Goal: Task Accomplishment & Management: Use online tool/utility

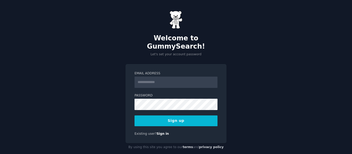
click at [164, 77] on input "Email Address" at bounding box center [175, 82] width 83 height 11
type input "**********"
click at [180, 116] on button "Sign up" at bounding box center [175, 121] width 83 height 11
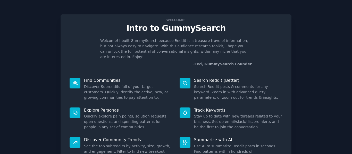
click at [299, 78] on div "Welcome! Intro to GummySearch Welcome! I built GummySearch because Reddit is a …" at bounding box center [175, 106] width 337 height 198
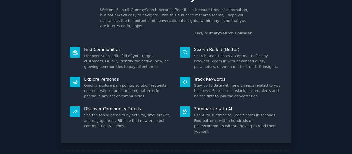
scroll to position [41, 0]
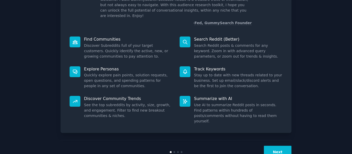
click at [275, 146] on button "Next" at bounding box center [277, 152] width 28 height 13
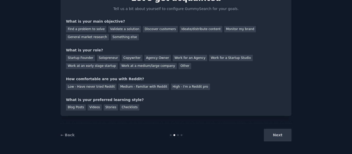
scroll to position [30, 0]
click at [111, 37] on div "Something else" at bounding box center [125, 37] width 28 height 6
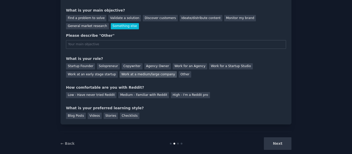
click at [119, 74] on div "Work at a medium/large company" at bounding box center [147, 74] width 57 height 6
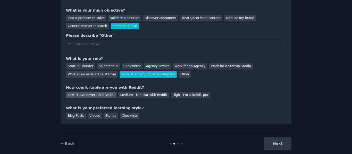
click at [98, 93] on div "Low - Have never tried Reddit" at bounding box center [91, 95] width 50 height 6
click at [75, 115] on div "Blog Posts" at bounding box center [76, 116] width 20 height 6
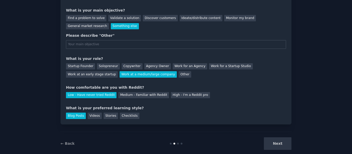
click at [278, 147] on div "Next" at bounding box center [252, 143] width 77 height 13
click at [278, 146] on div "Next" at bounding box center [252, 143] width 77 height 13
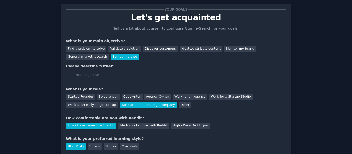
scroll to position [13, 0]
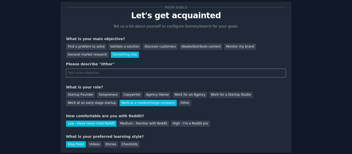
click at [124, 74] on input "text" at bounding box center [176, 73] width 220 height 9
type input "S"
click at [224, 45] on div "Monitor my brand" at bounding box center [240, 46] width 32 height 6
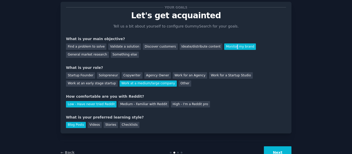
click at [280, 149] on button "Next" at bounding box center [277, 152] width 28 height 13
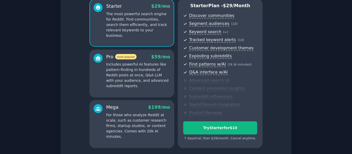
scroll to position [61, 0]
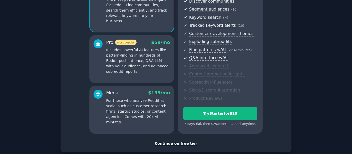
click at [182, 144] on div "Continue on free tier" at bounding box center [176, 143] width 220 height 5
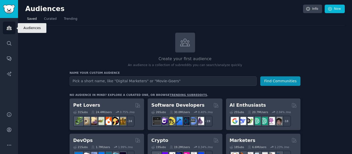
click at [10, 29] on icon "Sidebar" at bounding box center [8, 27] width 5 height 5
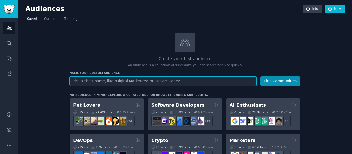
click at [98, 84] on input "text" at bounding box center [162, 81] width 187 height 10
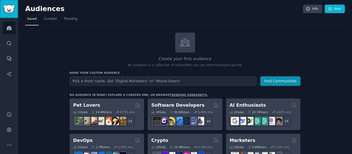
click at [11, 10] on img "Sidebar" at bounding box center [9, 9] width 12 height 9
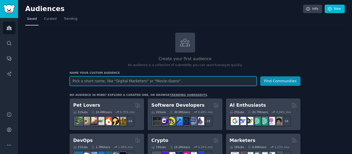
click at [122, 84] on input "text" at bounding box center [162, 81] width 187 height 10
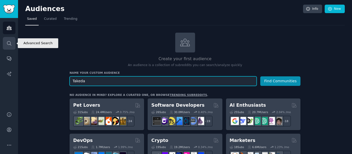
type input "Takeda"
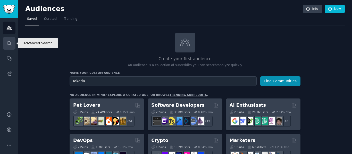
click at [10, 43] on icon "Sidebar" at bounding box center [8, 43] width 5 height 5
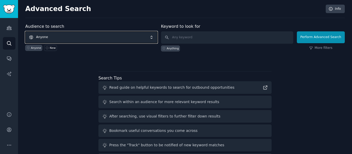
click at [68, 37] on span "Anyone" at bounding box center [91, 37] width 132 height 12
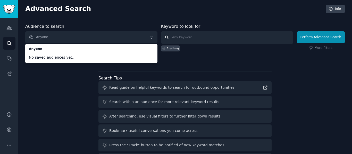
click at [198, 38] on input "text" at bounding box center [227, 37] width 132 height 12
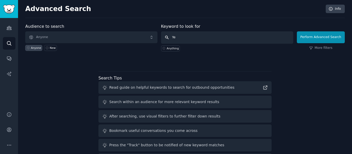
type input "Y"
type input "Takeda"
click at [323, 37] on button "Perform Advanced Search" at bounding box center [320, 37] width 48 height 12
